Goal: Task Accomplishment & Management: Use online tool/utility

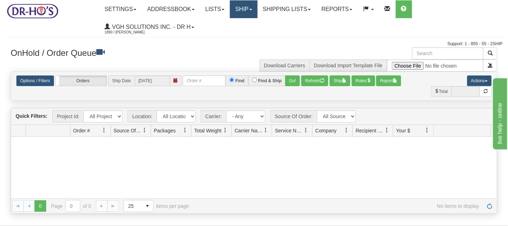
click at [247, 8] on link "Ship" at bounding box center [243, 9] width 27 height 18
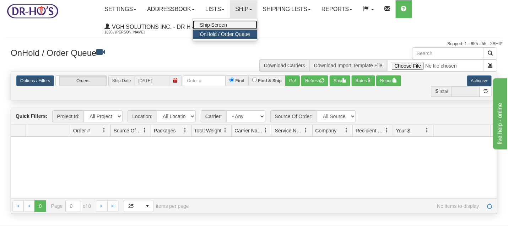
click at [227, 24] on span "Ship Screen" at bounding box center [213, 25] width 27 height 6
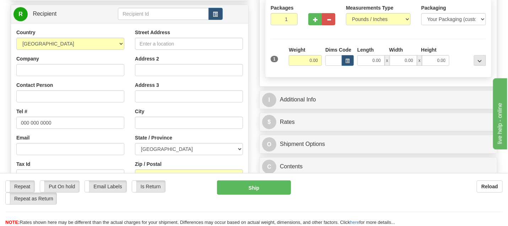
scroll to position [120, 0]
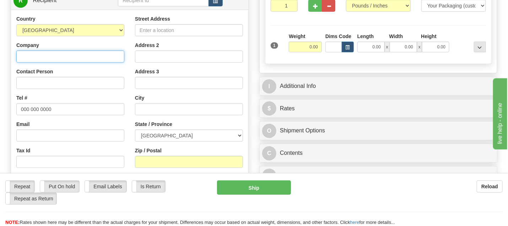
click at [72, 57] on input "Company" at bounding box center [70, 56] width 108 height 12
paste input "Serge Levesque"
type input "Serge Levesque"
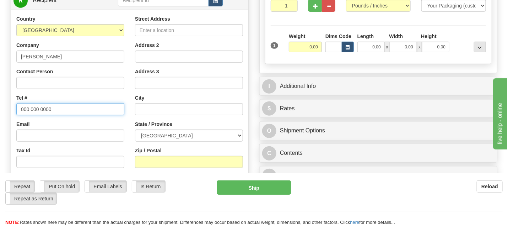
drag, startPoint x: 18, startPoint y: 110, endPoint x: 52, endPoint y: 111, distance: 33.4
click at [52, 111] on input "000 000 0000" at bounding box center [70, 109] width 108 height 12
paste input "8195333348"
type input "8195333348"
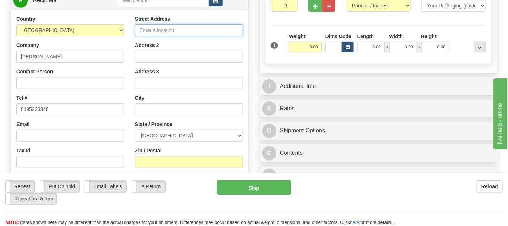
click at [154, 26] on input "Street Address" at bounding box center [189, 30] width 108 height 12
paste input "692 14e Rue Grand-Mère Quebec, G9T3Y3"
drag, startPoint x: 170, startPoint y: 28, endPoint x: 237, endPoint y: 28, distance: 67.9
click at [237, 28] on input "692 14e Rue Grand-Mère Quebec, G9T3Y3" at bounding box center [189, 30] width 108 height 12
type input "692 14e Rue Grand-Mère Quebec, G9T3Y3"
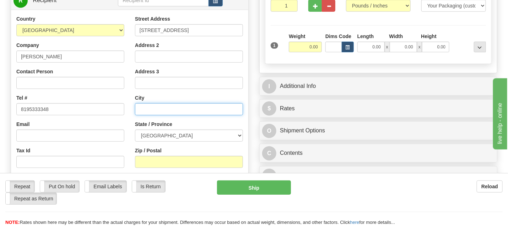
click at [159, 113] on input "text" at bounding box center [189, 109] width 108 height 12
paste input "Grand-Mère Quebec, G9T3Y3"
drag, startPoint x: 189, startPoint y: 108, endPoint x: 224, endPoint y: 110, distance: 35.2
click at [224, 110] on input "Grand-Mère Quebec, G9T3Y3" at bounding box center [189, 109] width 108 height 12
type input "Grand-Mère Quebec, G9T3Y3"
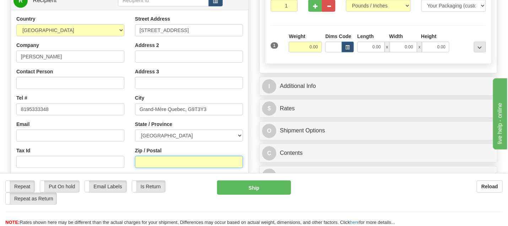
click at [162, 162] on input "Zip / Postal" at bounding box center [189, 162] width 108 height 12
paste input "G9T3Y3"
type input "G9T3Y3"
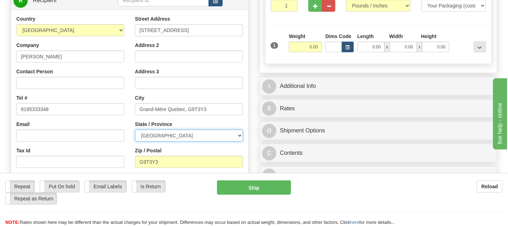
drag, startPoint x: 236, startPoint y: 133, endPoint x: 232, endPoint y: 134, distance: 4.0
click at [236, 133] on select "ALBERTA BRITISH COLUMBIA MANITOBA NEW BRUNSWICK NEWFOUNDLAND NOVA SCOTIA NUNAVU…" at bounding box center [189, 135] width 108 height 12
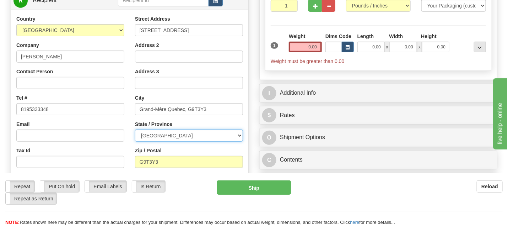
select select "QC"
click at [135, 129] on select "ALBERTA BRITISH COLUMBIA MANITOBA NEW BRUNSWICK NEWFOUNDLAND NOVA SCOTIA NUNAVU…" at bounding box center [189, 135] width 108 height 12
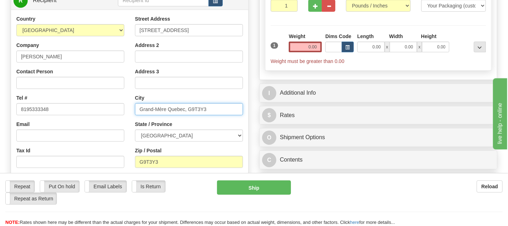
drag, startPoint x: 169, startPoint y: 107, endPoint x: 234, endPoint y: 108, distance: 65.4
click at [234, 108] on input "Grand-Mère Quebec, G9T3Y3" at bounding box center [189, 109] width 108 height 12
type input "Grand-Mère"
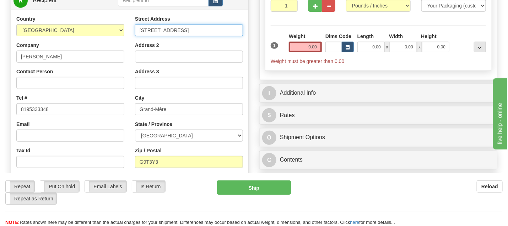
drag, startPoint x: 171, startPoint y: 28, endPoint x: 255, endPoint y: 39, distance: 84.9
type input "692 14e Rue"
drag, startPoint x: 296, startPoint y: 47, endPoint x: 321, endPoint y: 48, distance: 24.5
click at [321, 48] on input "0.00" at bounding box center [305, 47] width 33 height 11
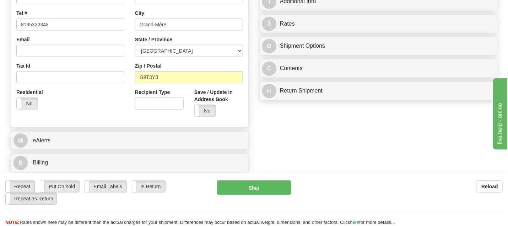
scroll to position [210, 0]
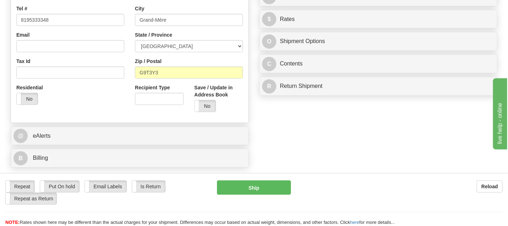
type input "0.01"
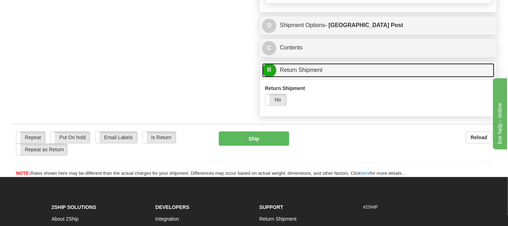
scroll to position [514, 0]
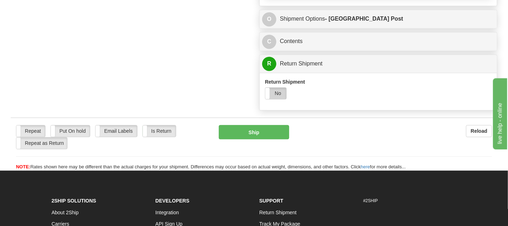
click at [277, 98] on label "No" at bounding box center [275, 92] width 21 height 11
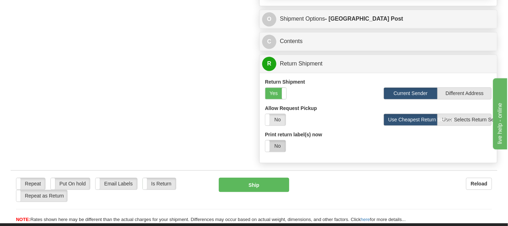
click at [280, 149] on label "No" at bounding box center [275, 145] width 20 height 11
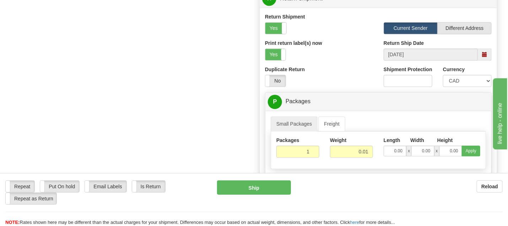
scroll to position [650, 0]
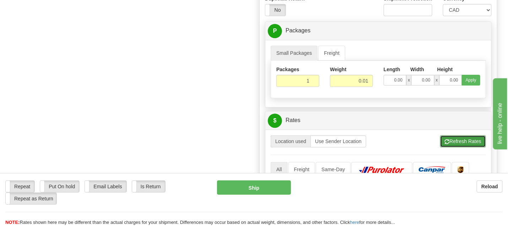
click at [458, 141] on button "Refresh Rates" at bounding box center [463, 141] width 46 height 12
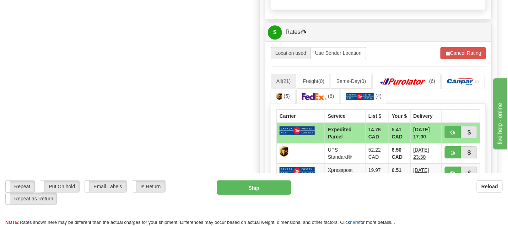
scroll to position [749, 0]
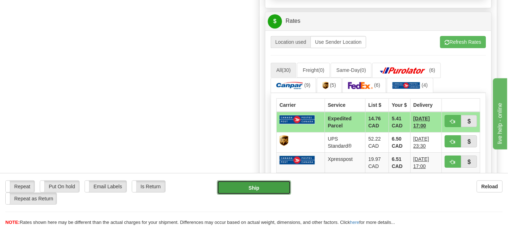
click at [251, 185] on button "Ship" at bounding box center [254, 187] width 74 height 14
type input "DOM.EP"
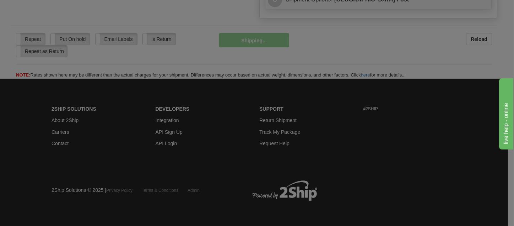
scroll to position [477, 0]
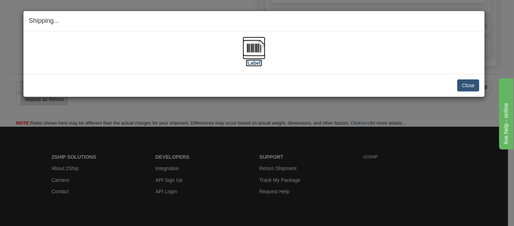
click at [251, 45] on img at bounding box center [254, 48] width 23 height 23
click at [472, 81] on button "Close" at bounding box center [468, 85] width 22 height 12
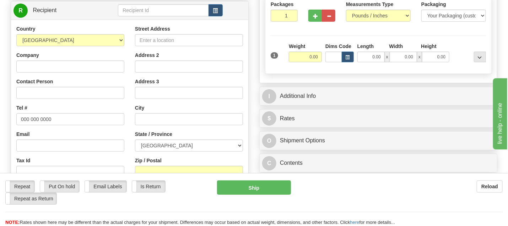
scroll to position [113, 0]
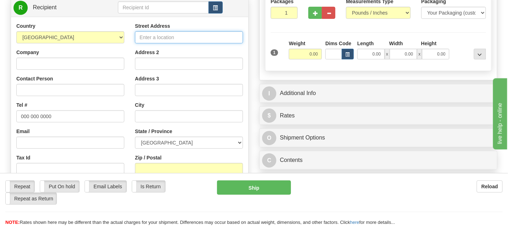
click at [145, 37] on input "Street Address" at bounding box center [189, 37] width 108 height 12
paste input "3636 Ch Ste-Foy, Apt J402 QUÉBEC Quebec, G1X5A4"
drag, startPoint x: 178, startPoint y: 36, endPoint x: 244, endPoint y: 35, distance: 65.4
click at [244, 35] on div "Street Address 3636 Ch Ste-Foy, Apt J402 QUÉBEC Quebec, G1X5A4 Address 2 Addres…" at bounding box center [189, 117] width 119 height 191
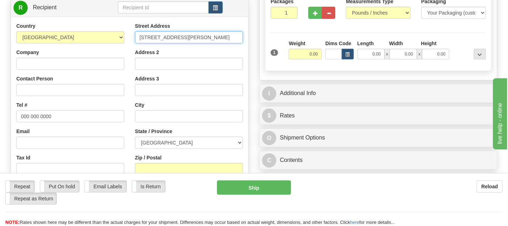
type input "3636 Ch Ste-Foy, Apt J402 QUÉBEC Quebec, G1X5A4"
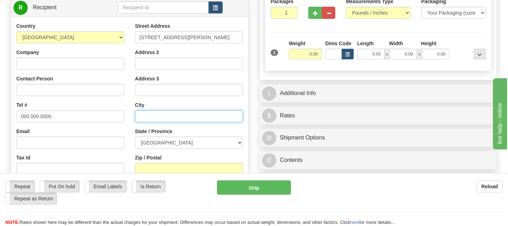
click at [143, 111] on input "text" at bounding box center [189, 116] width 108 height 12
paste input "QUÉBEC Quebec, G1X5A4"
drag, startPoint x: 182, startPoint y: 115, endPoint x: 205, endPoint y: 115, distance: 23.5
click at [205, 115] on input "QUÉBEC Quebec, G1X5A4" at bounding box center [189, 116] width 108 height 12
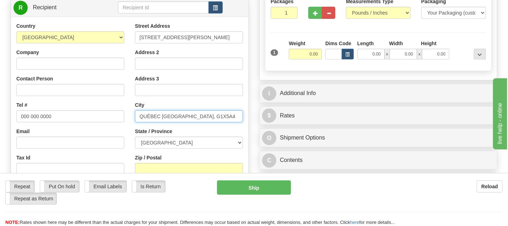
type input "QUÉBEC Quebec, G1X5A4"
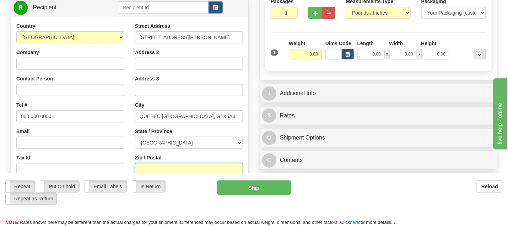
click at [138, 167] on input "Zip / Postal" at bounding box center [189, 169] width 108 height 12
paste input "G1X5A4"
type input "G1X5A4"
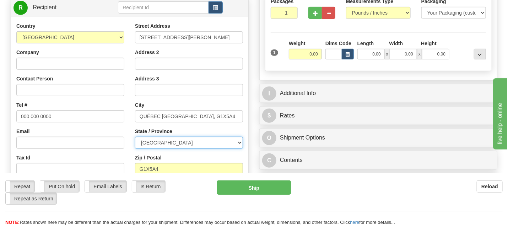
click at [239, 141] on select "ALBERTA BRITISH COLUMBIA MANITOBA NEW BRUNSWICK NEWFOUNDLAND NOVA SCOTIA NUNAVU…" at bounding box center [189, 142] width 108 height 12
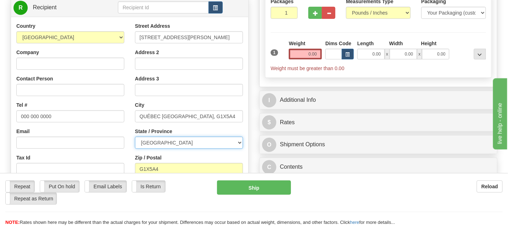
select select "QC"
click at [135, 136] on select "ALBERTA BRITISH COLUMBIA MANITOBA NEW BRUNSWICK NEWFOUNDLAND NOVA SCOTIA NUNAVU…" at bounding box center [189, 142] width 108 height 12
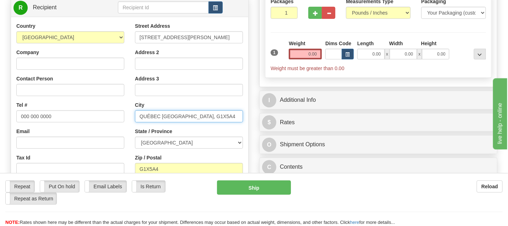
drag, startPoint x: 161, startPoint y: 117, endPoint x: 221, endPoint y: 114, distance: 60.1
click at [218, 115] on input "QUÉBEC Quebec, G1X5A4" at bounding box center [189, 116] width 108 height 12
type input "QUÉBEC"
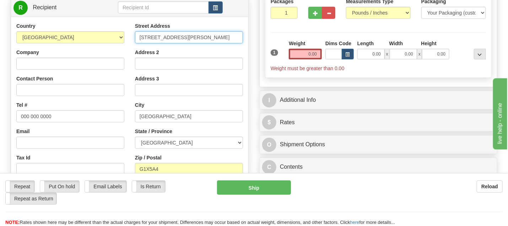
scroll to position [0, 23]
drag, startPoint x: 200, startPoint y: 37, endPoint x: 256, endPoint y: 40, distance: 56.3
type input "3636 Ch Ste-Foy, Apt J402"
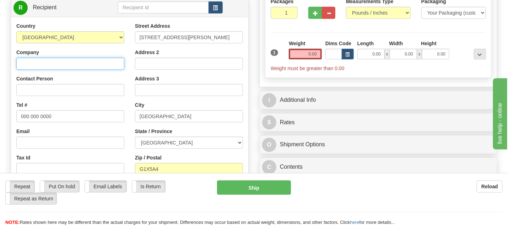
click at [57, 63] on input "Company" at bounding box center [70, 64] width 108 height 12
paste input "THERESE AUBIN"
type input "THERESE AUBIN"
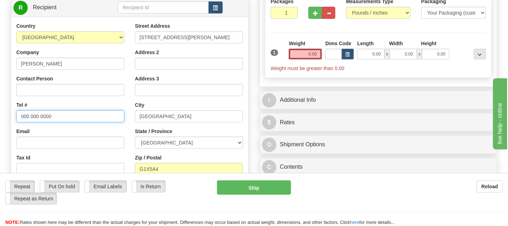
drag, startPoint x: 18, startPoint y: 118, endPoint x: 55, endPoint y: 117, distance: 37.3
click at [55, 117] on input "000 000 0000" at bounding box center [70, 116] width 108 height 12
paste input "5814432554"
type input "5814432554"
drag, startPoint x: 302, startPoint y: 51, endPoint x: 329, endPoint y: 53, distance: 27.0
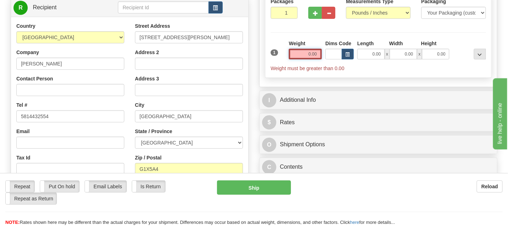
click at [329, 53] on div "1 Weight 0.00 Dims Code 0.00" at bounding box center [378, 56] width 219 height 32
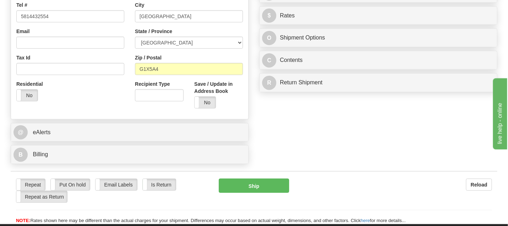
scroll to position [219, 0]
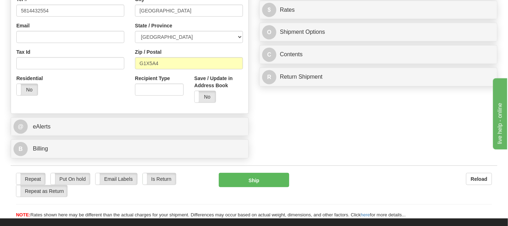
type input "0.01"
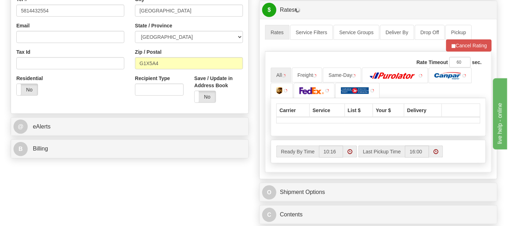
click at [316, 75] on div "P Packages / Skids 1 Packages - Weight: 0.01 Lbs 1 Skids - Weight: NaN Lbs Ship…" at bounding box center [378, 49] width 249 height 402
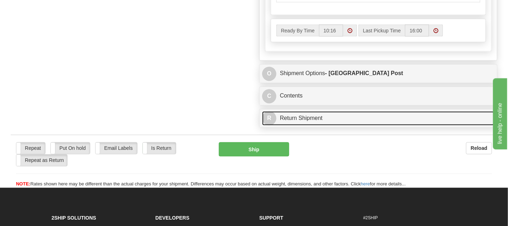
scroll to position [472, 0]
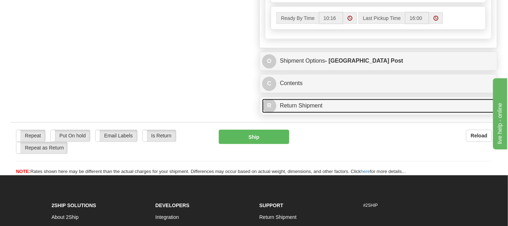
click at [302, 112] on link "R Return Shipment" at bounding box center [378, 106] width 232 height 15
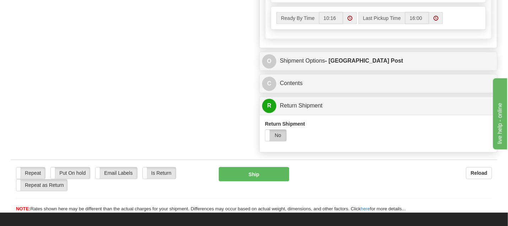
click at [275, 141] on label "No" at bounding box center [275, 135] width 21 height 11
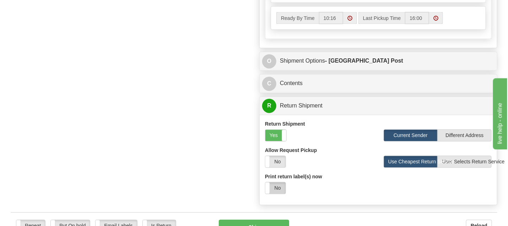
click at [280, 193] on label "No" at bounding box center [275, 187] width 20 height 11
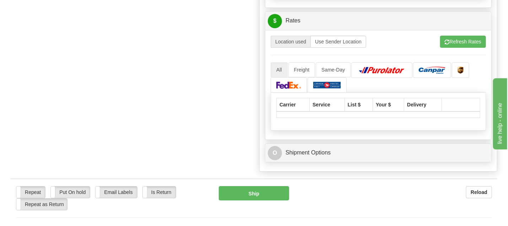
scroll to position [744, 0]
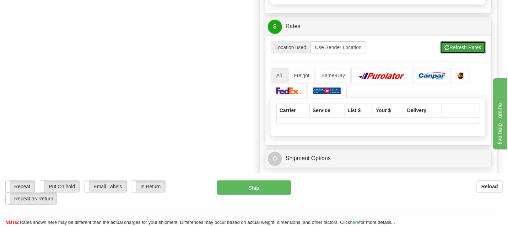
click at [464, 48] on button "Refresh Rates" at bounding box center [463, 47] width 46 height 12
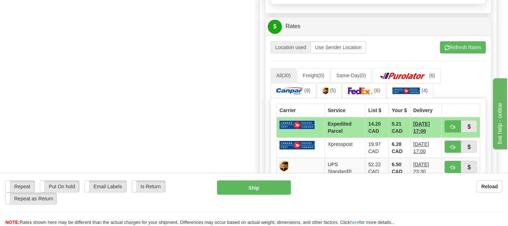
scroll to position [743, 0]
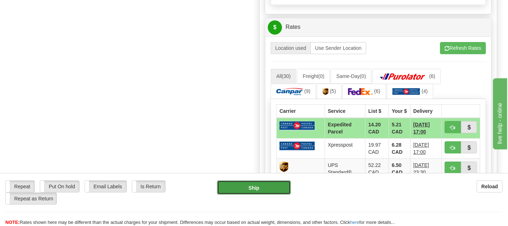
click at [267, 183] on button "Ship" at bounding box center [254, 187] width 74 height 14
type input "DOM.EP"
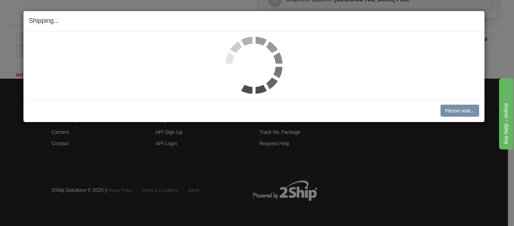
scroll to position [471, 0]
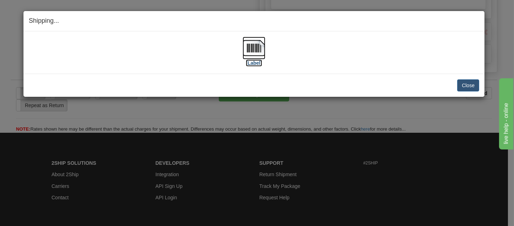
click at [255, 52] on img at bounding box center [254, 48] width 23 height 23
click at [468, 86] on button "Close" at bounding box center [468, 85] width 22 height 12
